Goal: Information Seeking & Learning: Learn about a topic

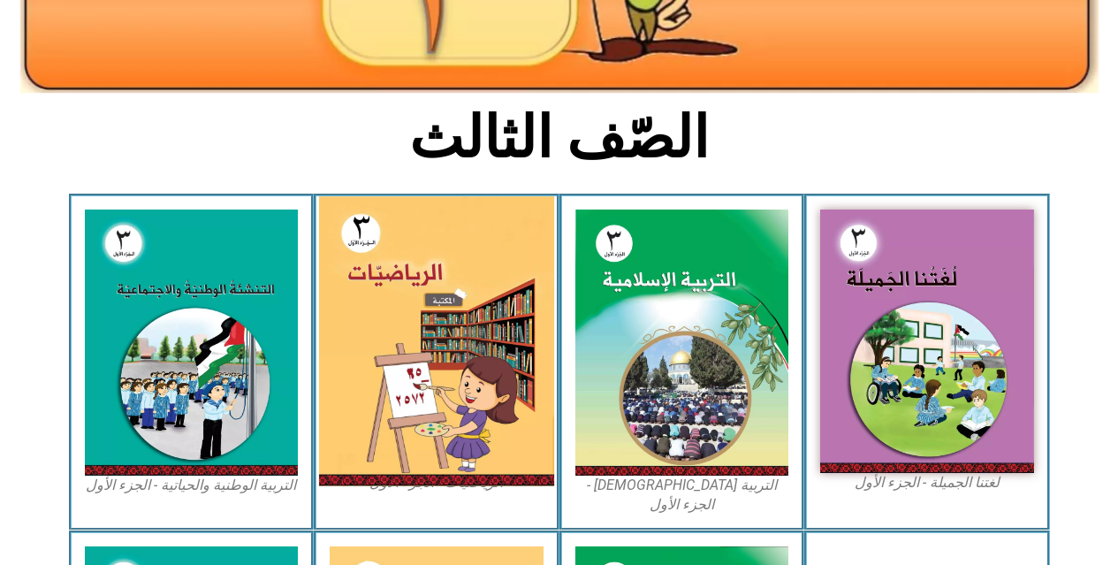
scroll to position [354, 0]
click at [477, 331] on img at bounding box center [436, 341] width 235 height 290
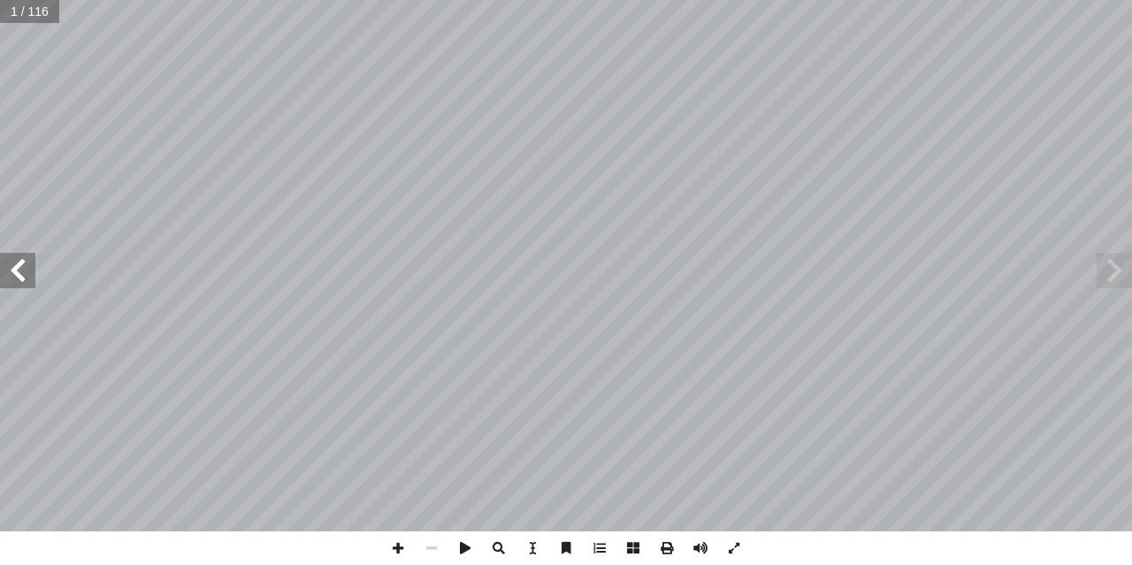
click at [8, 272] on span at bounding box center [17, 270] width 35 height 35
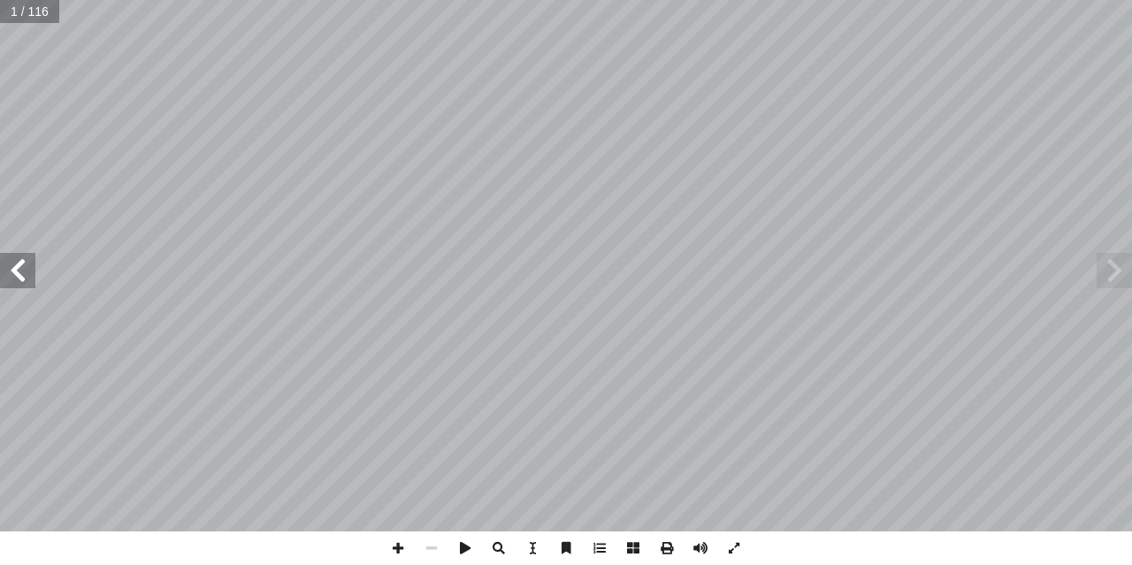
click at [8, 272] on span at bounding box center [17, 270] width 35 height 35
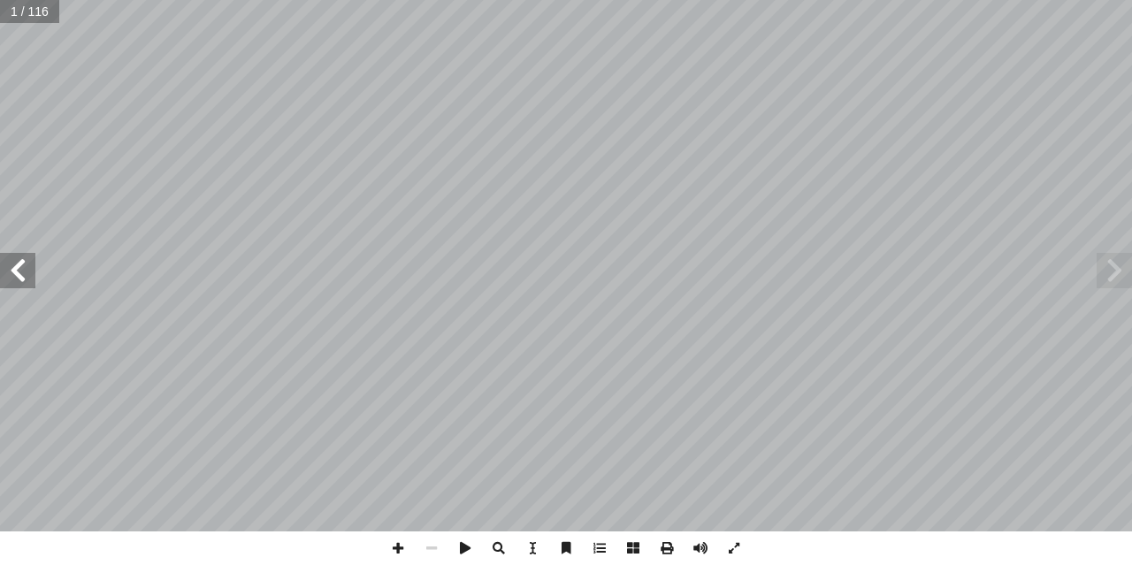
click at [8, 272] on span at bounding box center [17, 270] width 35 height 35
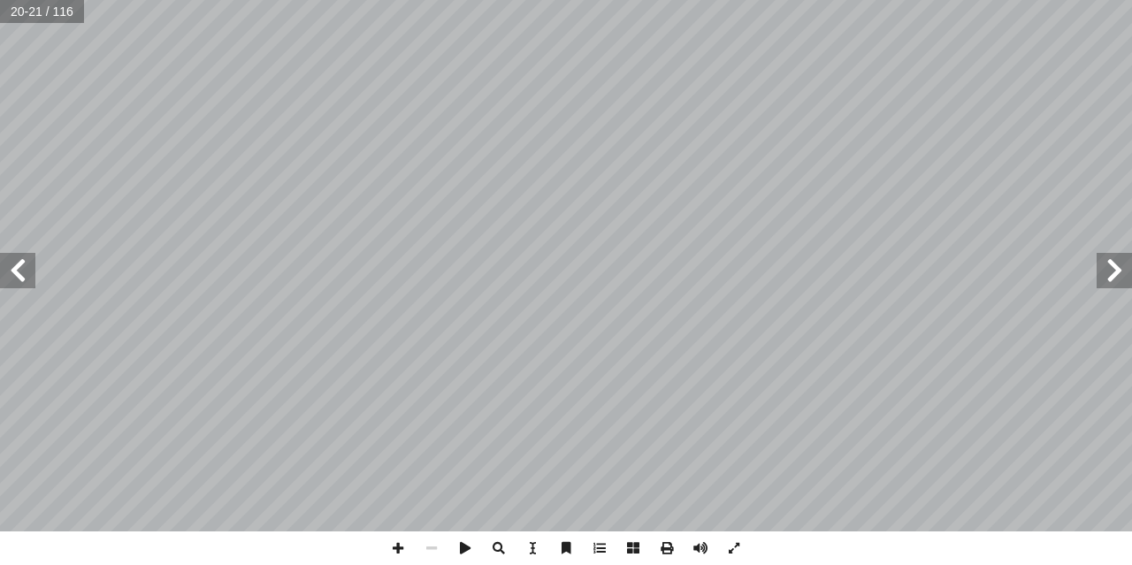
click at [8, 272] on span at bounding box center [17, 270] width 35 height 35
click at [394, 548] on span at bounding box center [398, 548] width 34 height 34
click at [21, 276] on span at bounding box center [17, 270] width 35 height 35
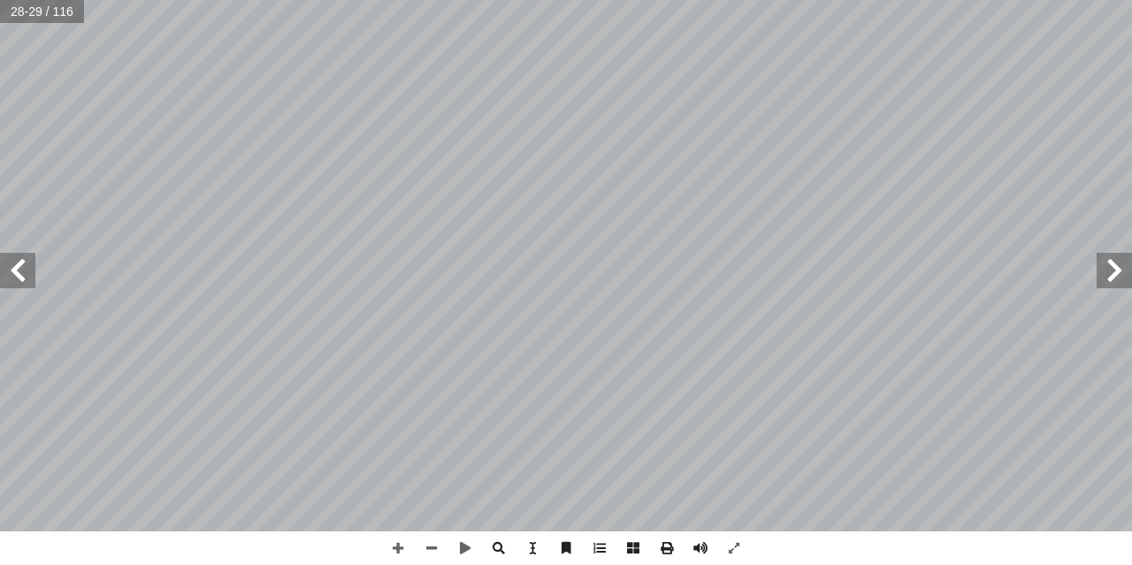
click at [21, 274] on span at bounding box center [17, 270] width 35 height 35
click at [436, 553] on span at bounding box center [432, 548] width 34 height 34
click at [21, 265] on span at bounding box center [17, 270] width 35 height 35
click at [393, 547] on span at bounding box center [398, 548] width 34 height 34
click at [401, 548] on span at bounding box center [398, 548] width 34 height 34
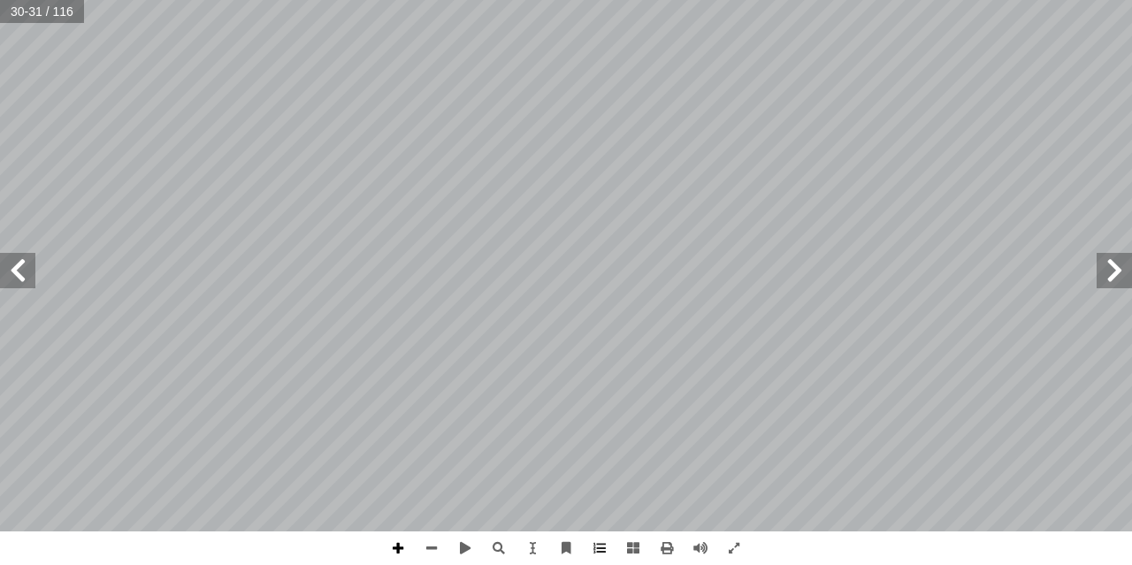
click at [401, 542] on span at bounding box center [398, 548] width 34 height 34
